Goal: Task Accomplishment & Management: Complete application form

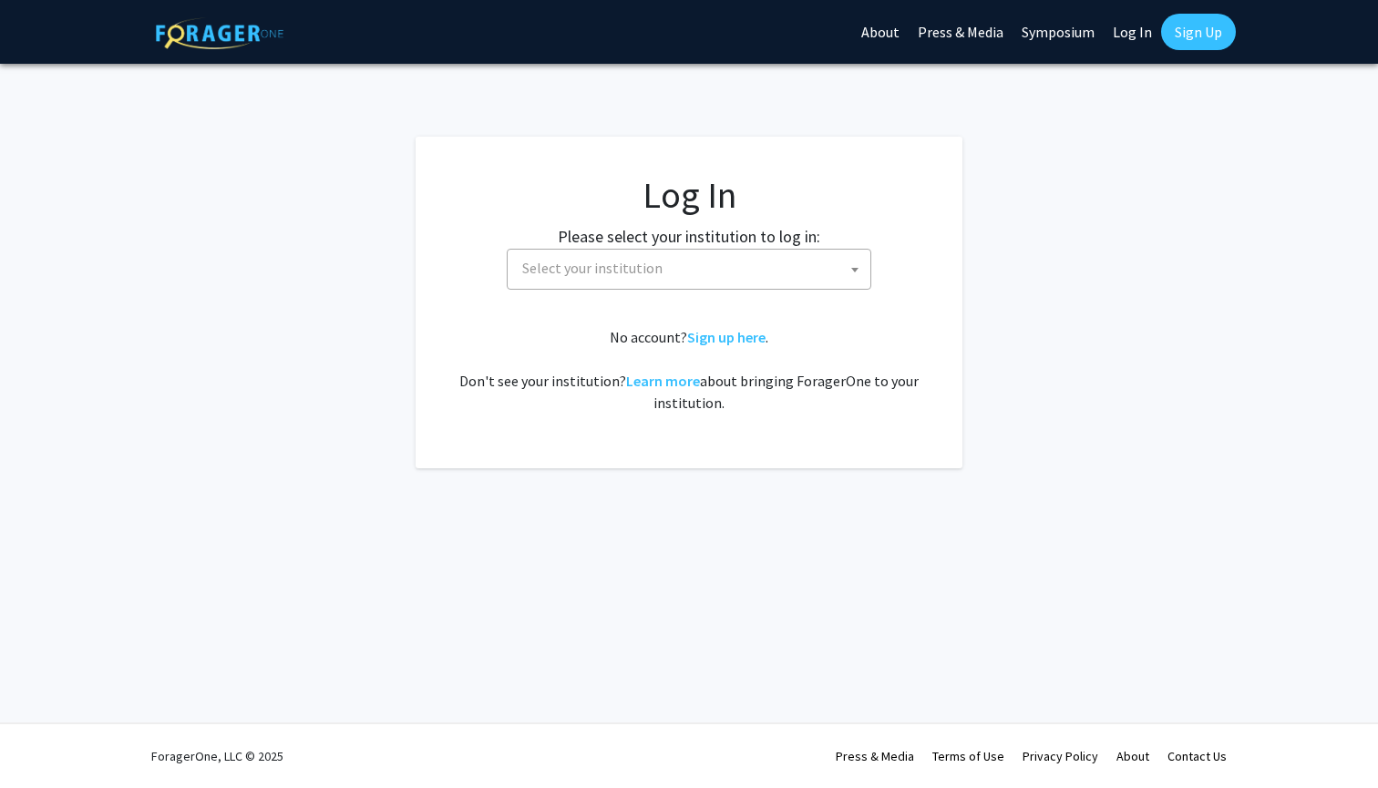
click at [566, 262] on span "Select your institution" at bounding box center [592, 268] width 140 height 18
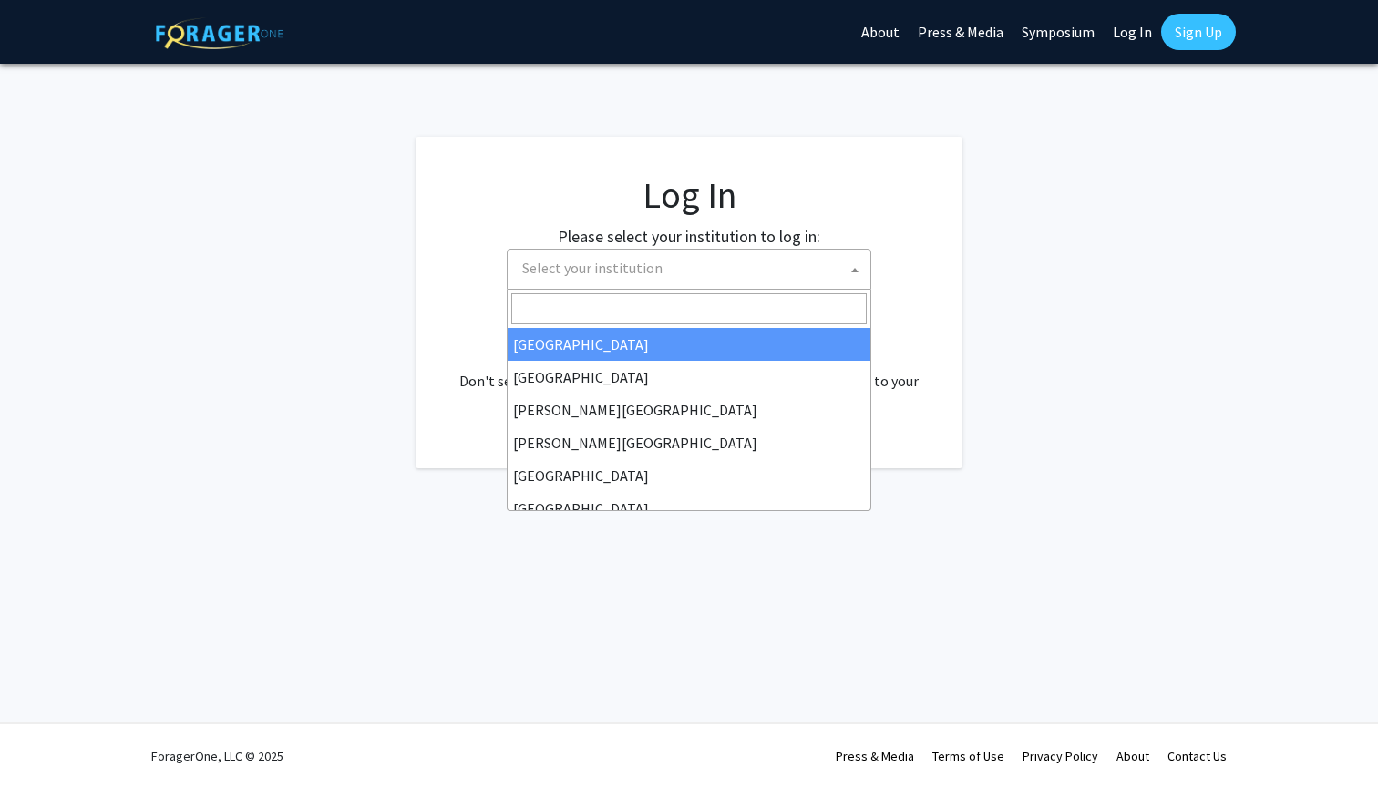
select select "34"
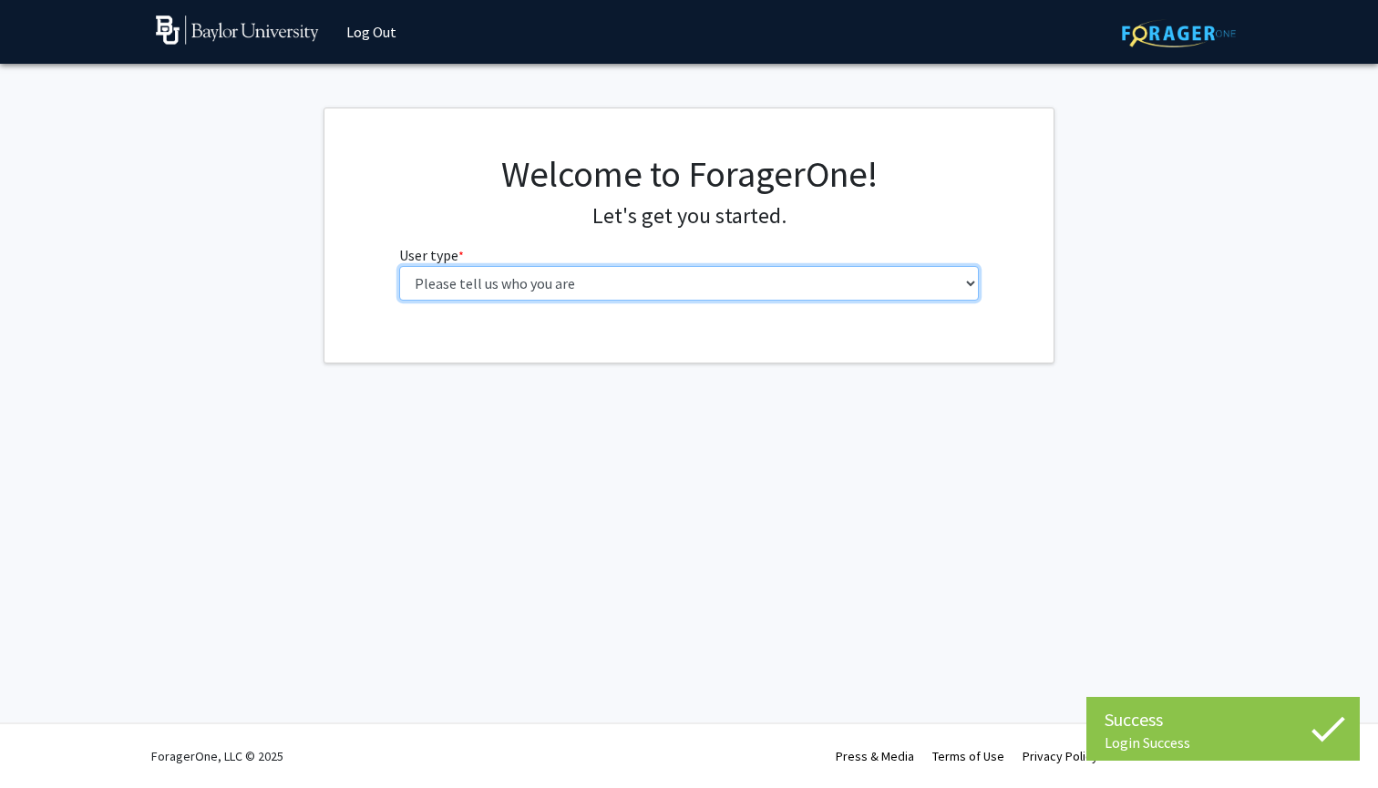
select select "1: undergrad"
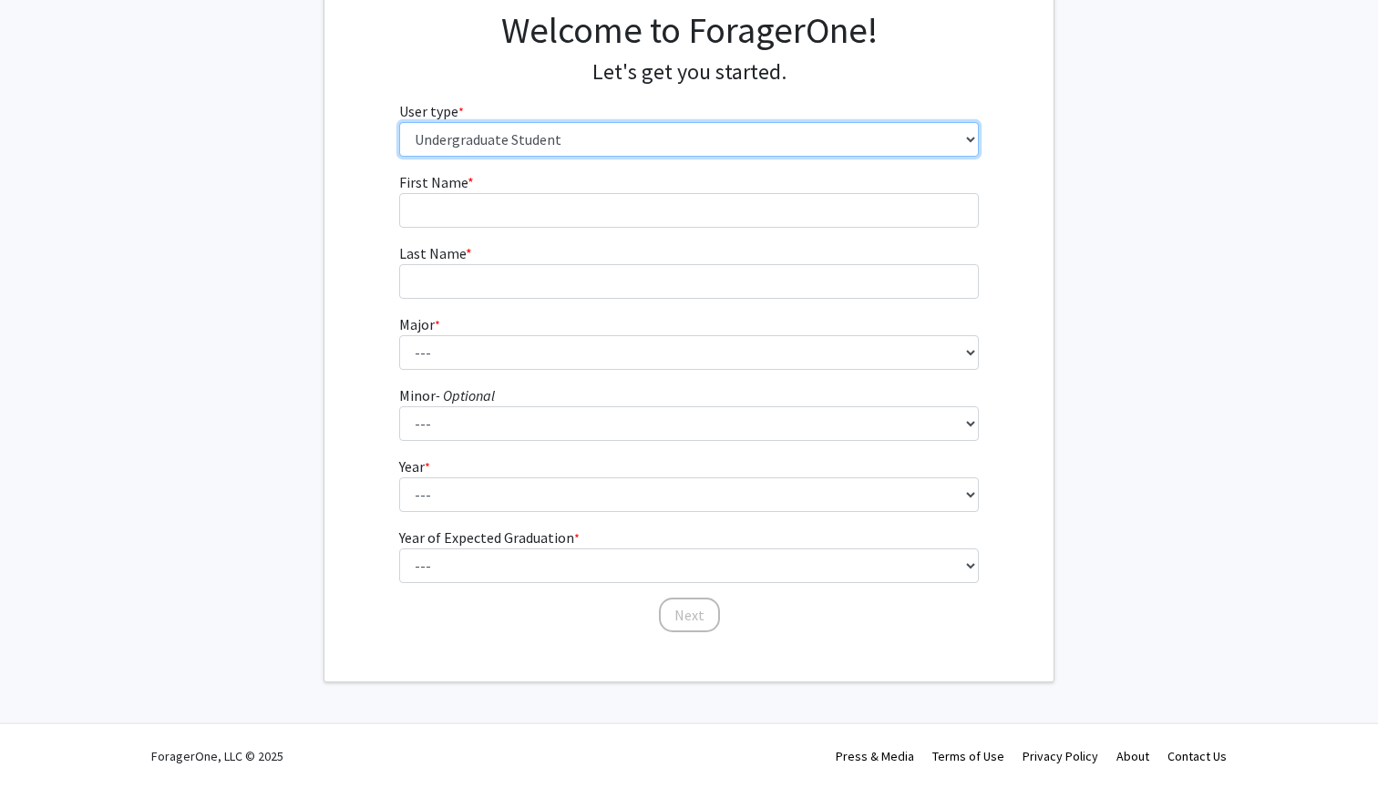
scroll to position [143, 0]
